Goal: Information Seeking & Learning: Learn about a topic

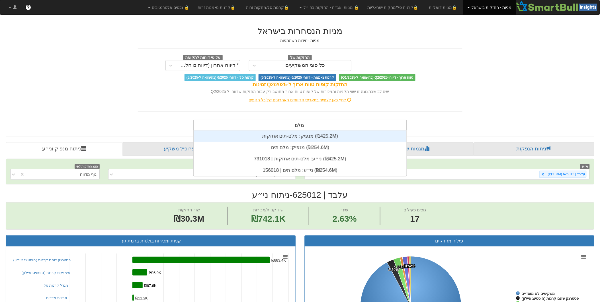
scroll to position [23, 0]
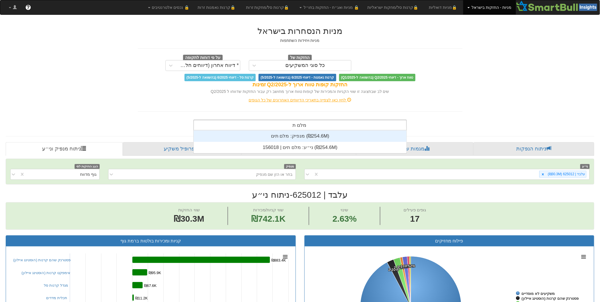
type input "מלם תים"
click at [296, 136] on div "מנפיק: ‏מלם תים ‎(₪254.6M)‎" at bounding box center [300, 135] width 213 height 11
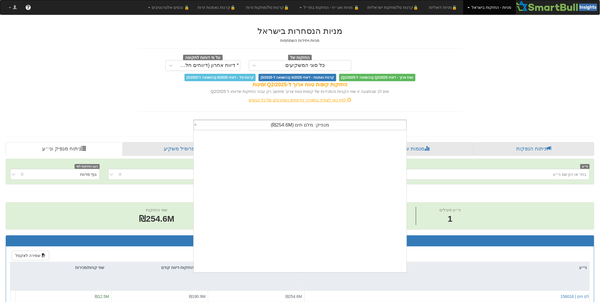
click at [322, 125] on span "מנפיק: ‏מלם תים ‎(₪254.6M)‎" at bounding box center [300, 124] width 58 height 5
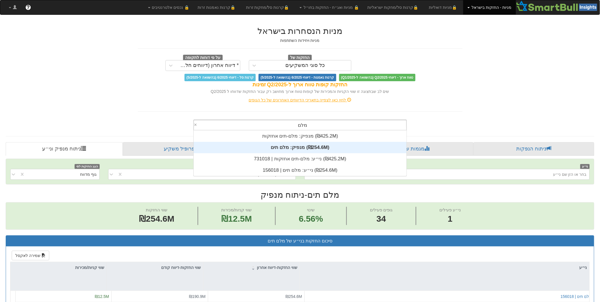
scroll to position [23, 0]
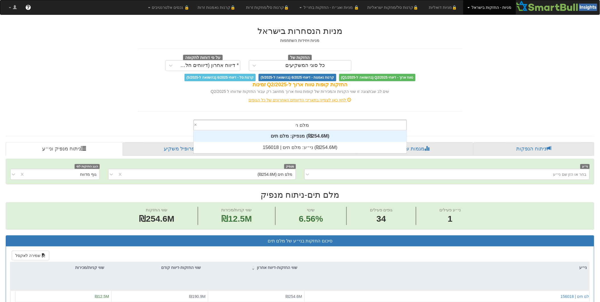
type input "מלם תים"
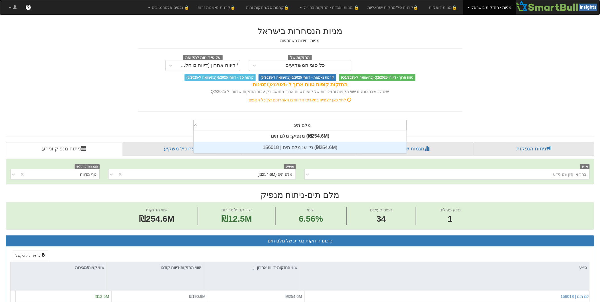
click at [291, 149] on div "ני״ע: ‏מלם תים | 156018 ‎(₪254.6M)‎" at bounding box center [300, 147] width 213 height 11
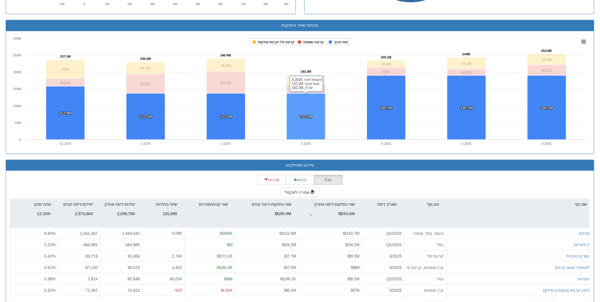
scroll to position [392, 0]
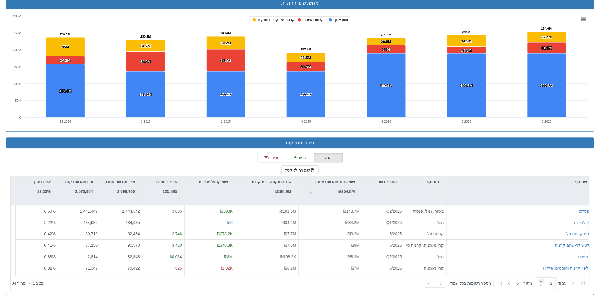
click at [539, 281] on span at bounding box center [541, 281] width 6 height 4
type input "5"
